Goal: Information Seeking & Learning: Learn about a topic

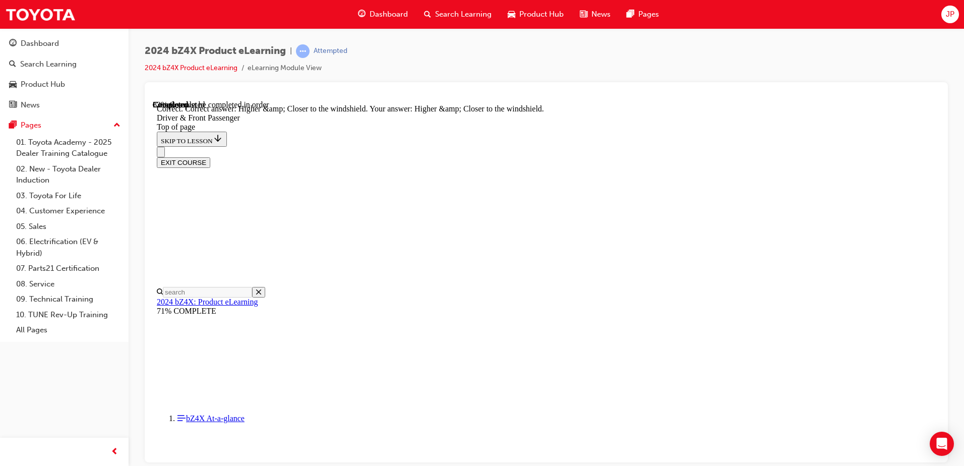
scroll to position [308, 0]
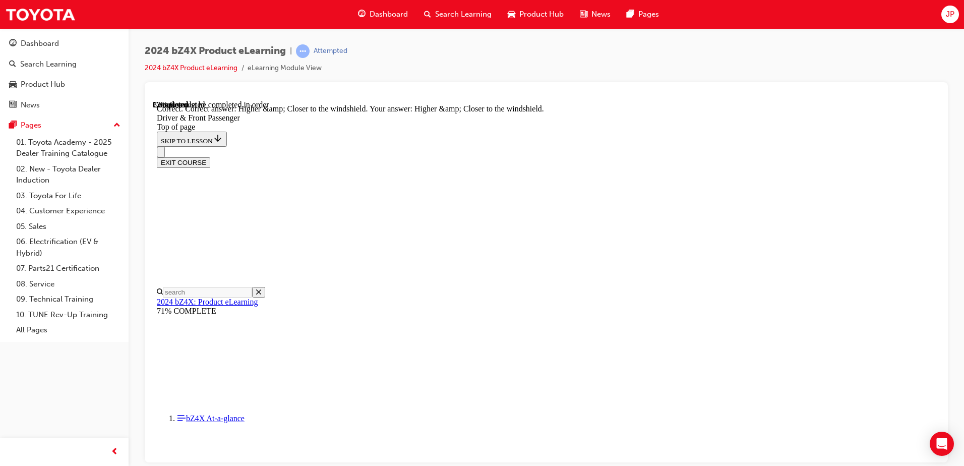
scroll to position [310, 0]
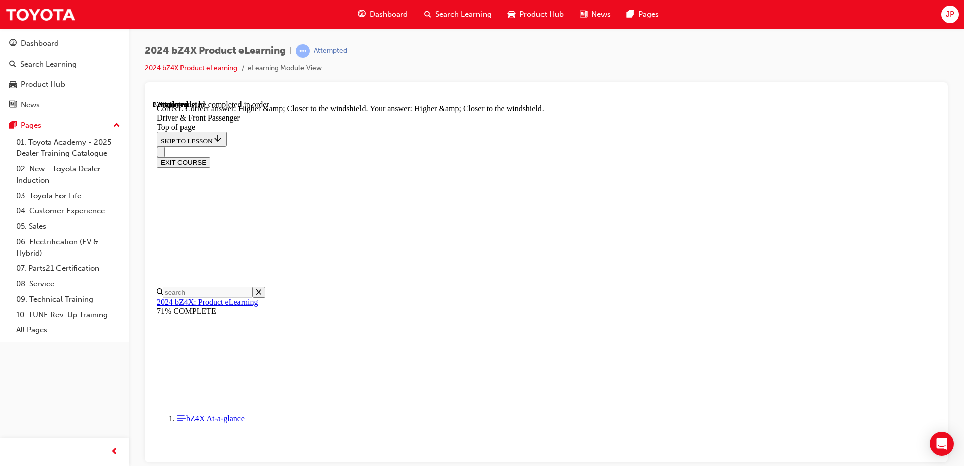
drag, startPoint x: 681, startPoint y: 213, endPoint x: 690, endPoint y: 229, distance: 17.8
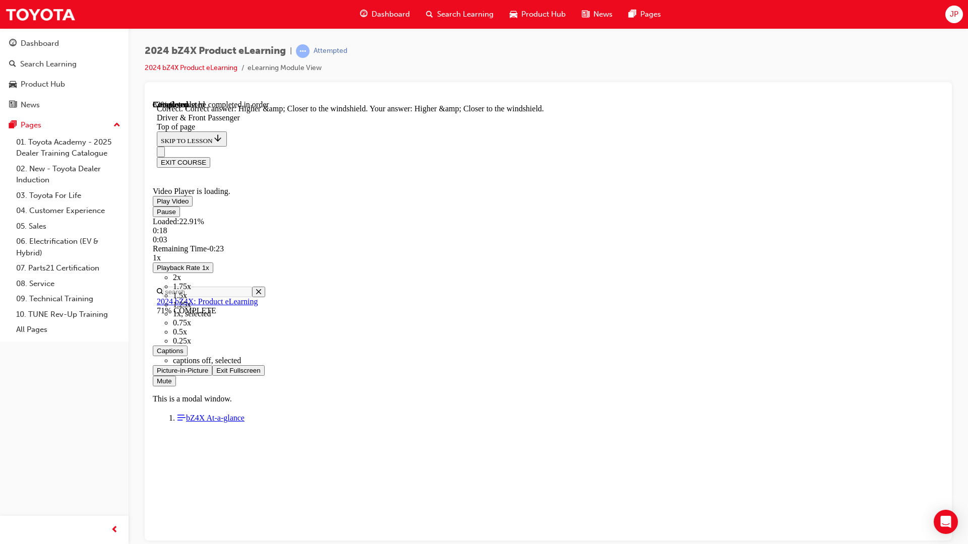
click at [187, 299] on span "1.5x" at bounding box center [180, 295] width 14 height 9
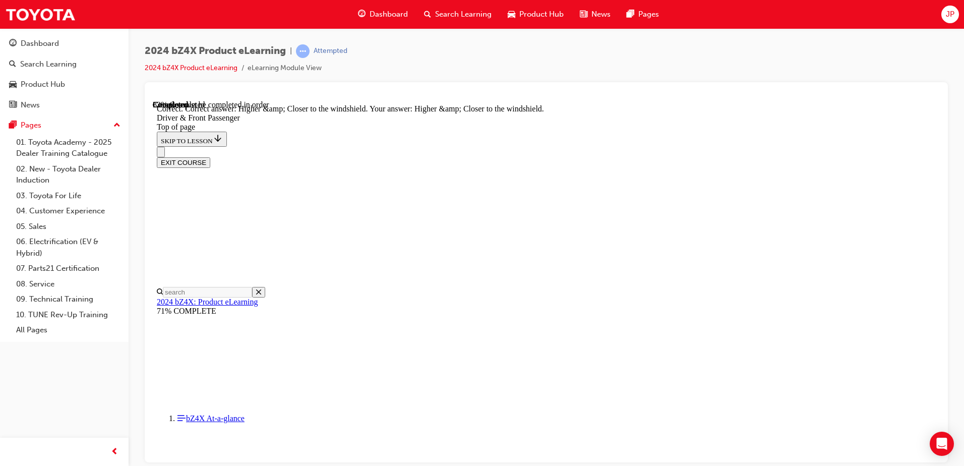
scroll to position [0, 0]
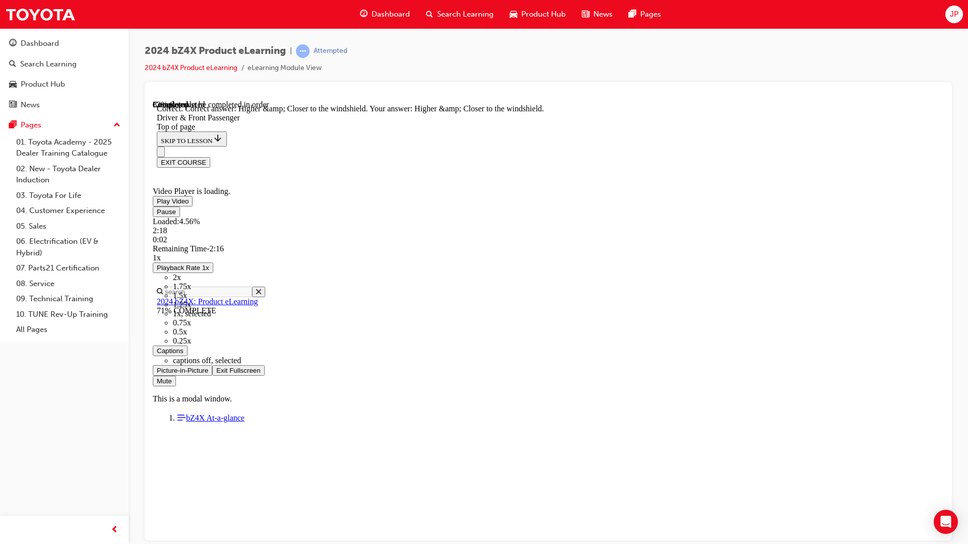
click at [943, 300] on li "1.5x" at bounding box center [558, 295] width 771 height 9
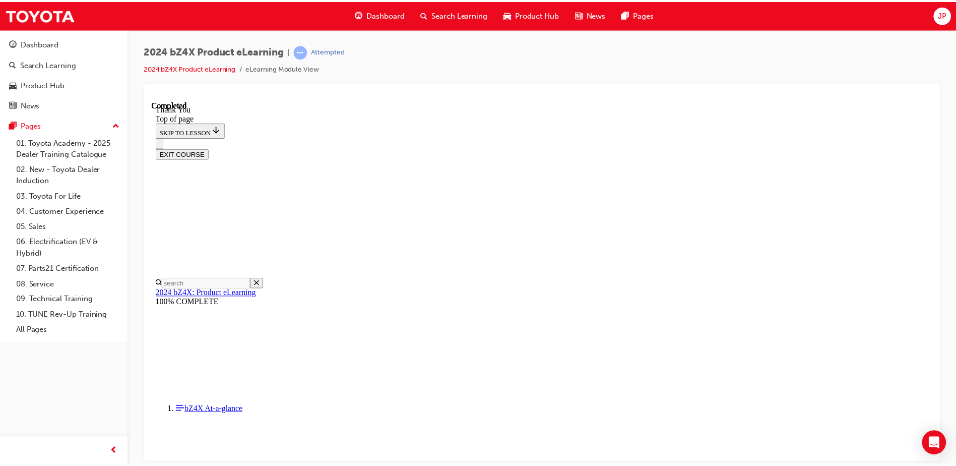
scroll to position [415, 0]
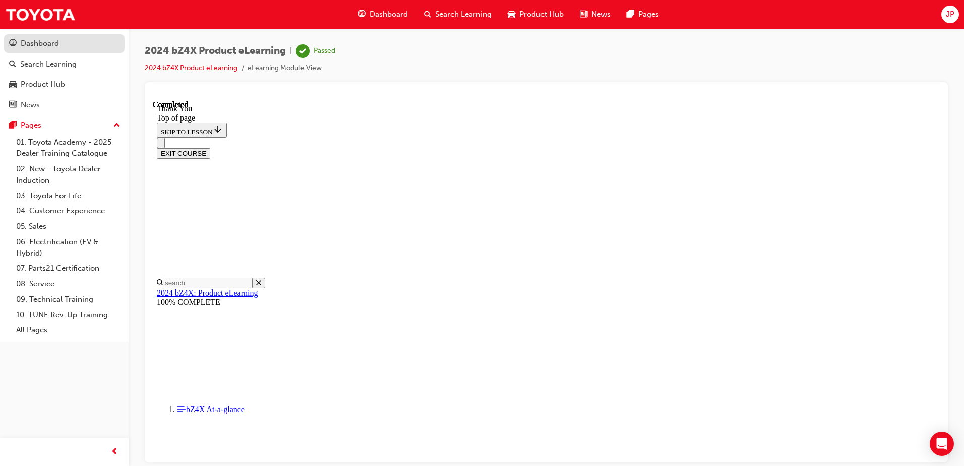
click at [54, 38] on div "Dashboard" at bounding box center [40, 44] width 38 height 12
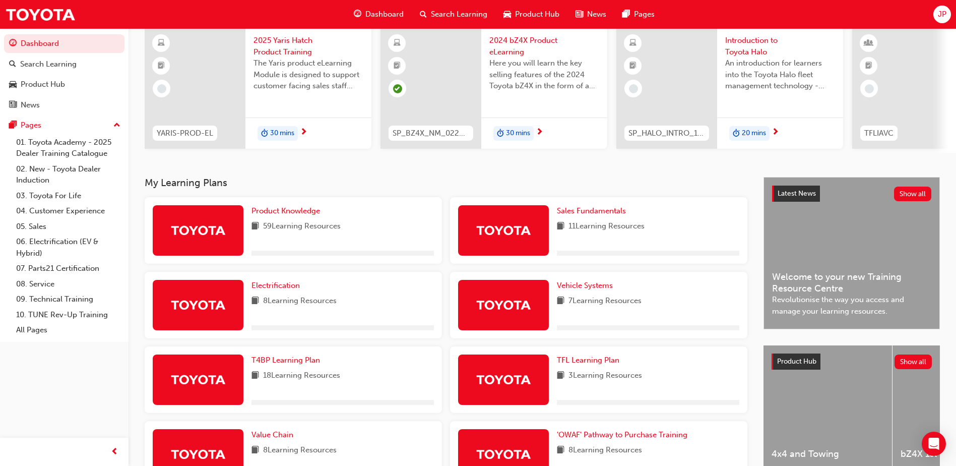
scroll to position [229, 0]
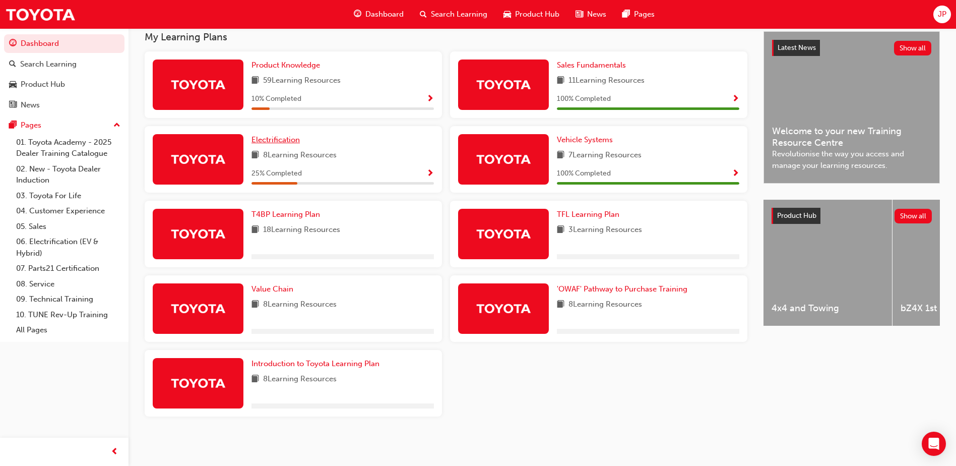
click at [287, 138] on span "Electrification" at bounding box center [275, 139] width 48 height 9
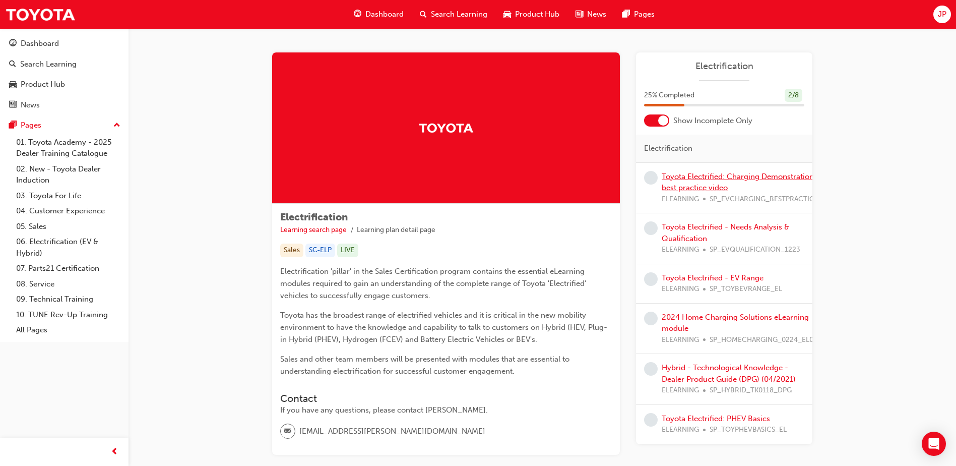
click at [720, 174] on link "Toyota Electrified: Charging Demonstration best practice video" at bounding box center [738, 182] width 152 height 21
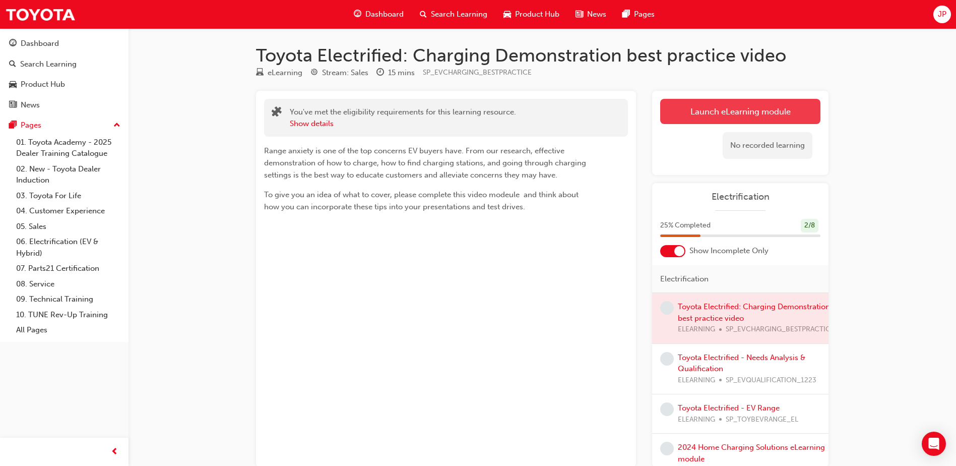
click at [705, 113] on link "Launch eLearning module" at bounding box center [740, 111] width 160 height 25
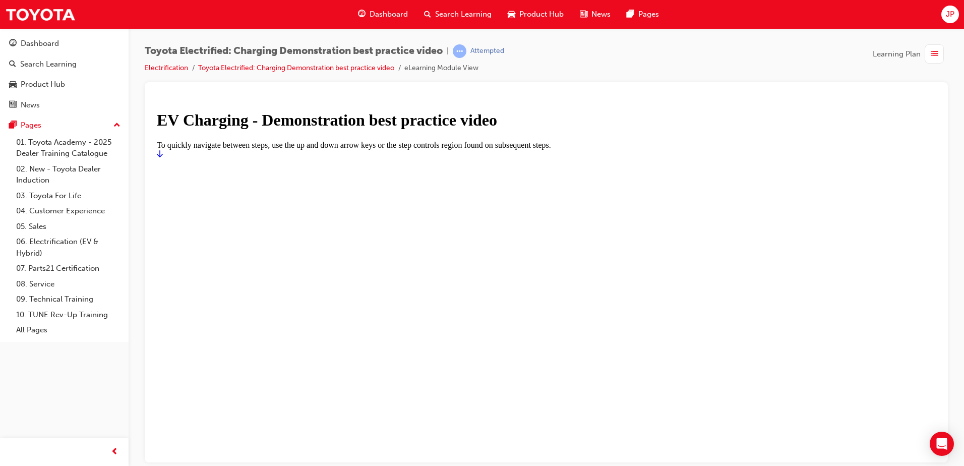
click at [163, 157] on icon "Start" at bounding box center [160, 153] width 6 height 8
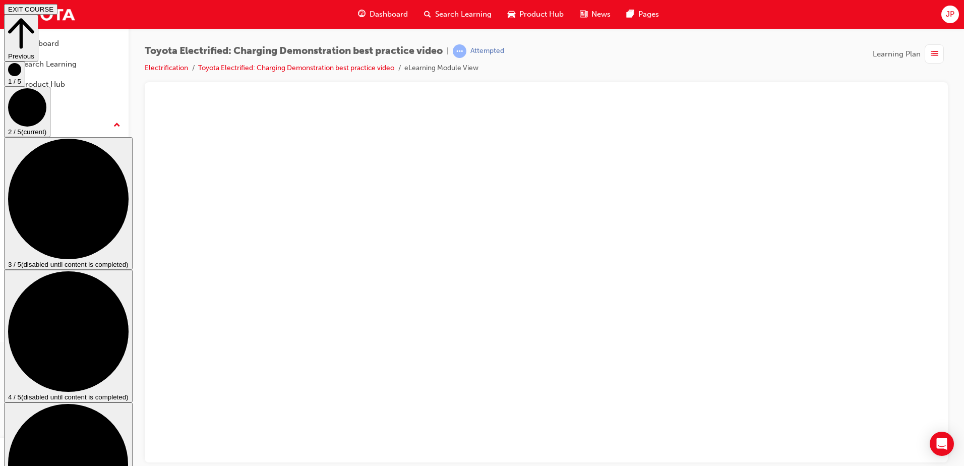
scroll to position [48, 0]
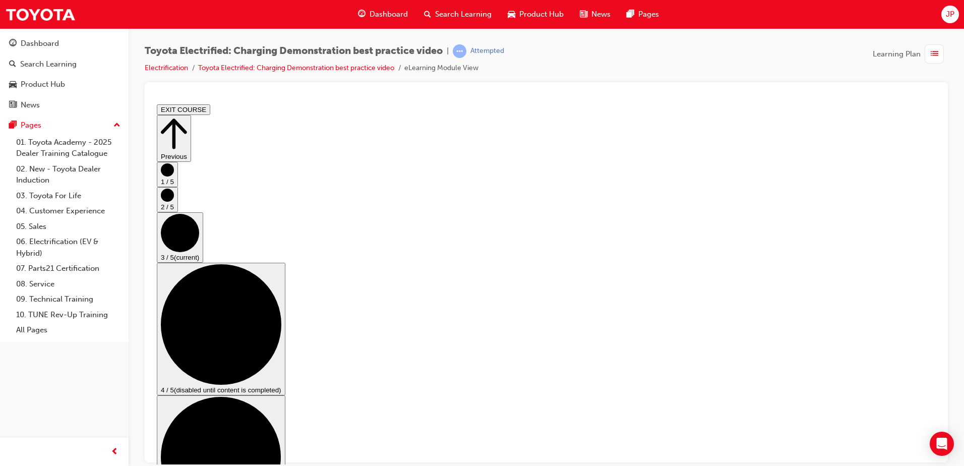
scroll to position [0, 0]
